Goal: Book appointment/travel/reservation

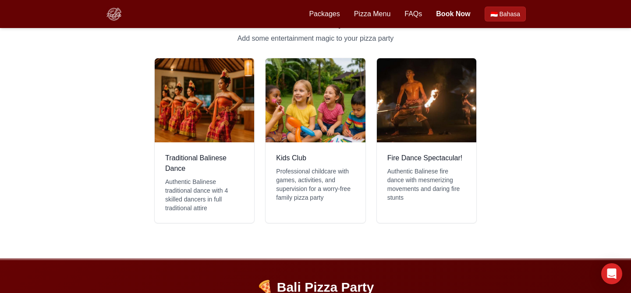
scroll to position [874, 0]
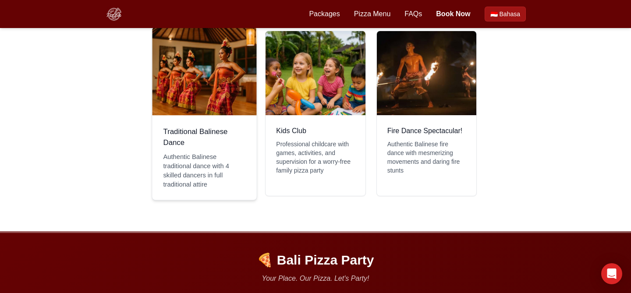
click at [213, 78] on div "Traditional Balinese Dance" at bounding box center [204, 71] width 105 height 88
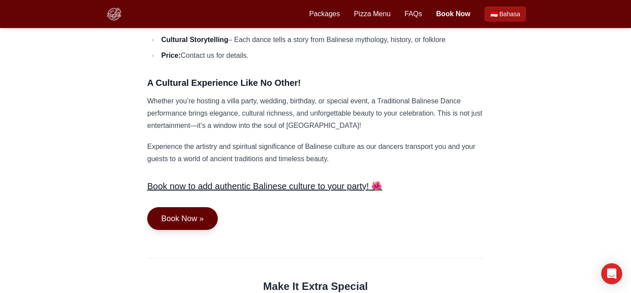
scroll to position [475, 0]
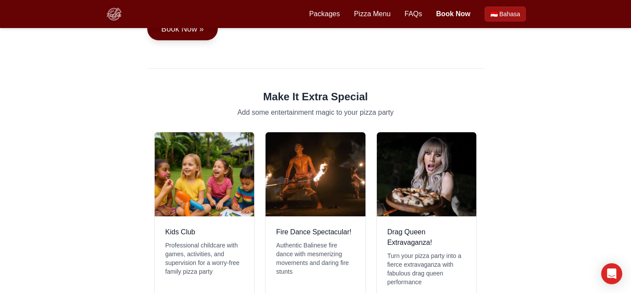
click at [351, 133] on div "Fire Dance Spectacular!" at bounding box center [314, 174] width 99 height 84
